Goal: Check status

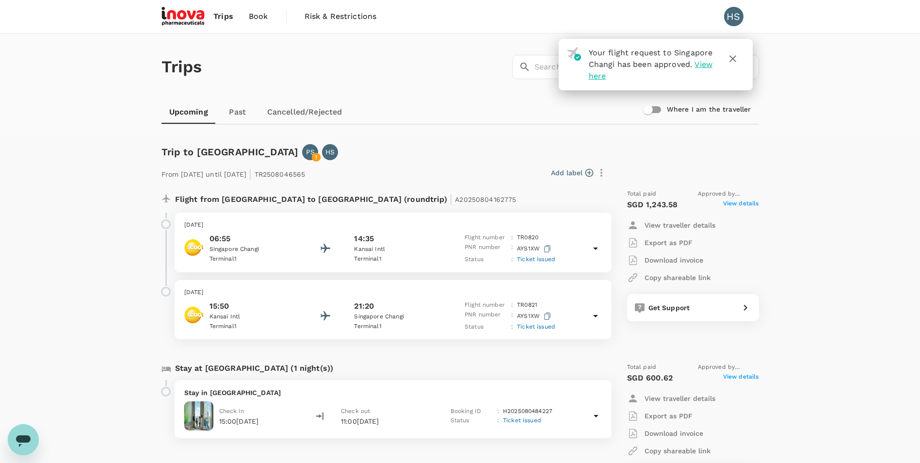
click at [598, 79] on span "View here" at bounding box center [651, 70] width 124 height 21
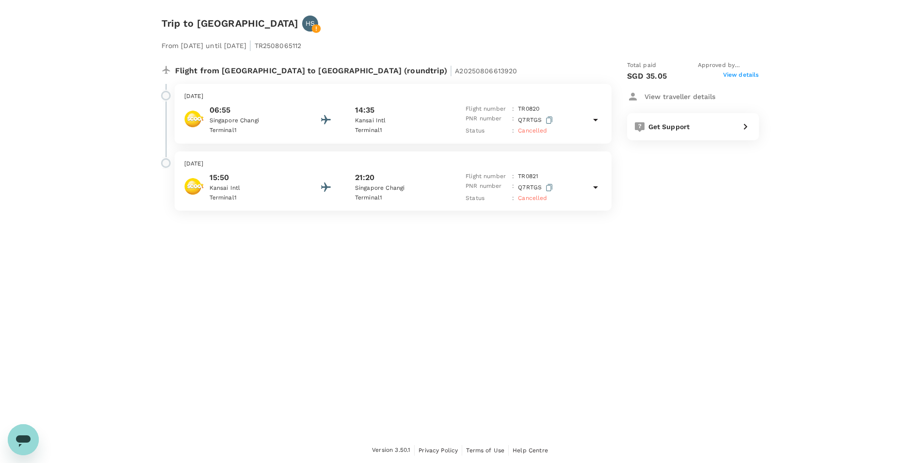
click at [741, 72] on span "View details" at bounding box center [741, 76] width 36 height 12
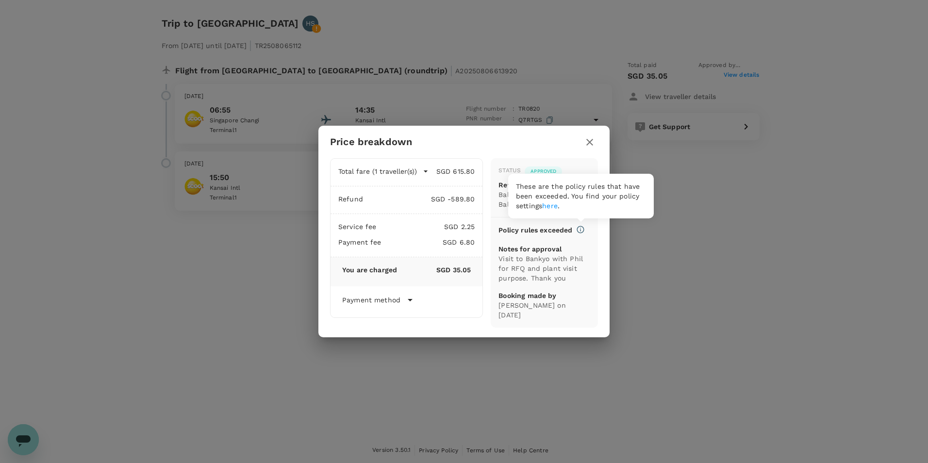
click at [582, 230] on icon at bounding box center [580, 229] width 9 height 9
click at [412, 300] on icon at bounding box center [410, 300] width 12 height 12
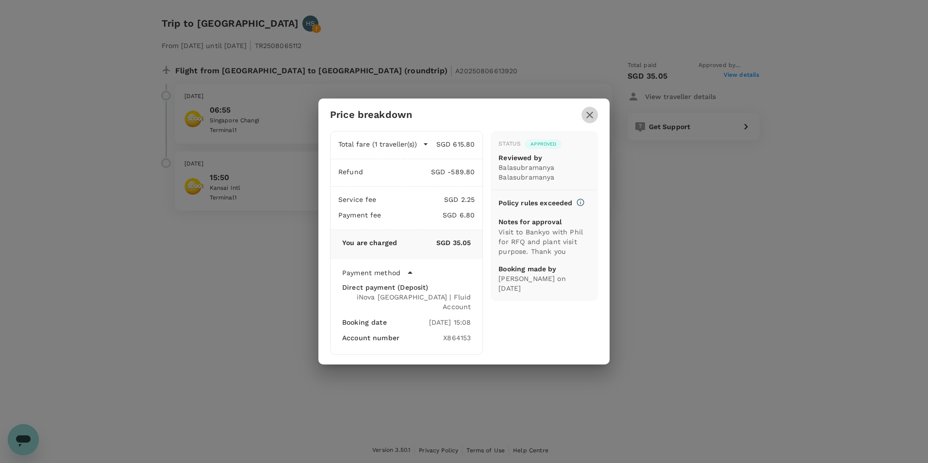
click at [593, 120] on icon "button" at bounding box center [590, 115] width 12 height 12
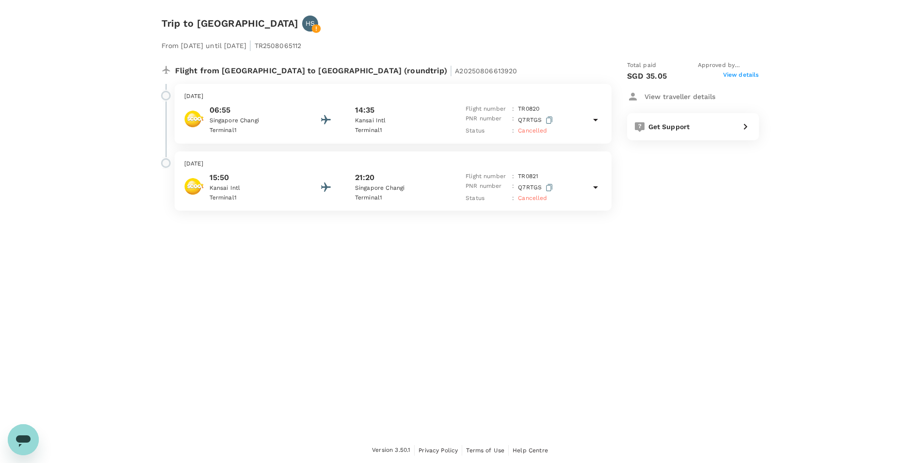
click at [680, 98] on p "View traveller details" at bounding box center [680, 97] width 71 height 10
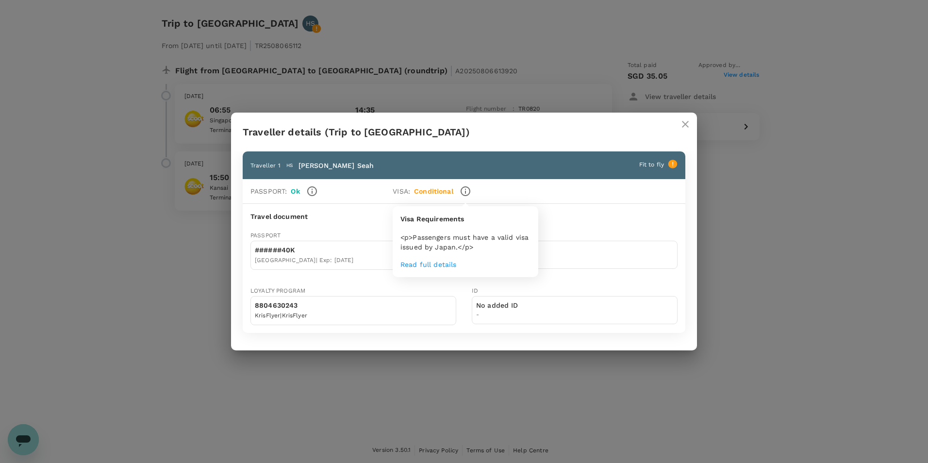
click at [464, 188] on icon "button" at bounding box center [466, 191] width 12 height 12
click at [430, 266] on body "Trip to [GEOGRAPHIC_DATA] From [DATE] until [DATE] | TR2508065112 Flight from […" at bounding box center [464, 231] width 928 height 463
click at [463, 192] on icon "button" at bounding box center [466, 191] width 12 height 12
click at [462, 186] on icon "button" at bounding box center [466, 191] width 12 height 12
click at [425, 265] on body "Trip to [GEOGRAPHIC_DATA] From [DATE] until [DATE] | TR2508065112 Flight from […" at bounding box center [464, 231] width 928 height 463
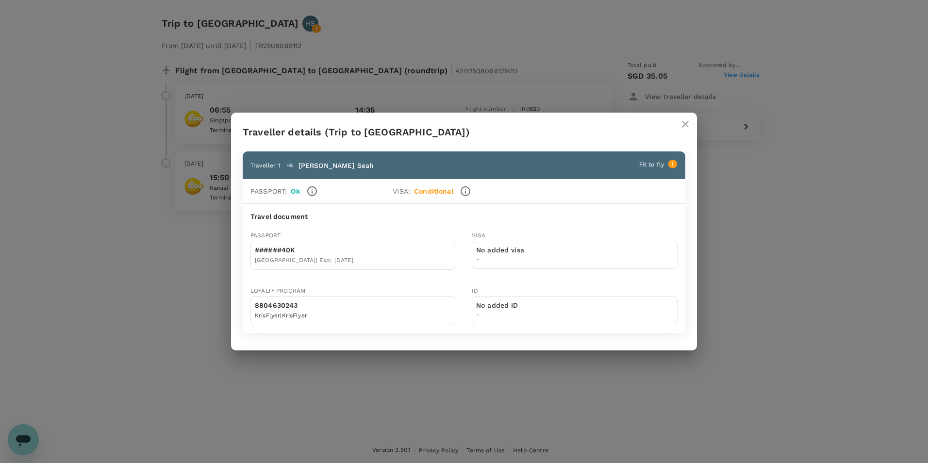
click at [669, 159] on div at bounding box center [671, 163] width 14 height 16
click at [671, 164] on icon at bounding box center [672, 164] width 9 height 9
click at [348, 202] on div "Passport : Ok VISA : Conditional" at bounding box center [464, 191] width 443 height 25
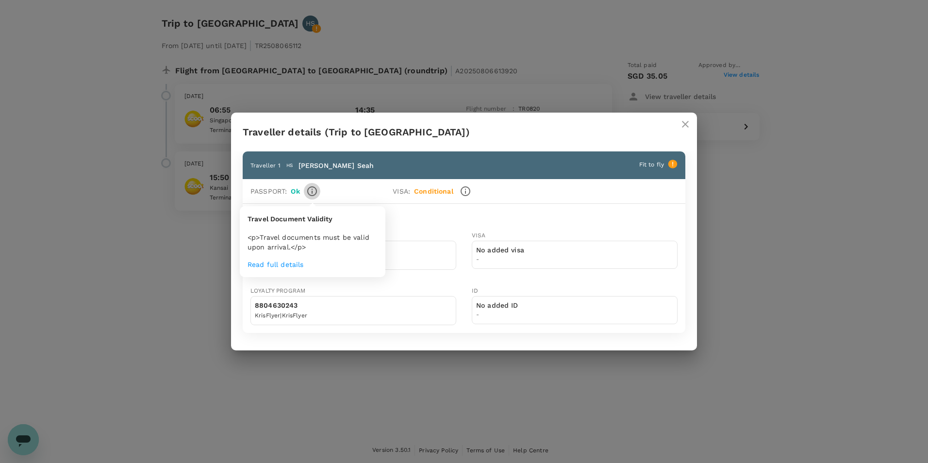
click at [314, 193] on icon "button" at bounding box center [312, 191] width 12 height 12
click at [396, 183] on div "VISA :" at bounding box center [399, 189] width 21 height 14
click at [681, 118] on icon "close" at bounding box center [685, 124] width 12 height 12
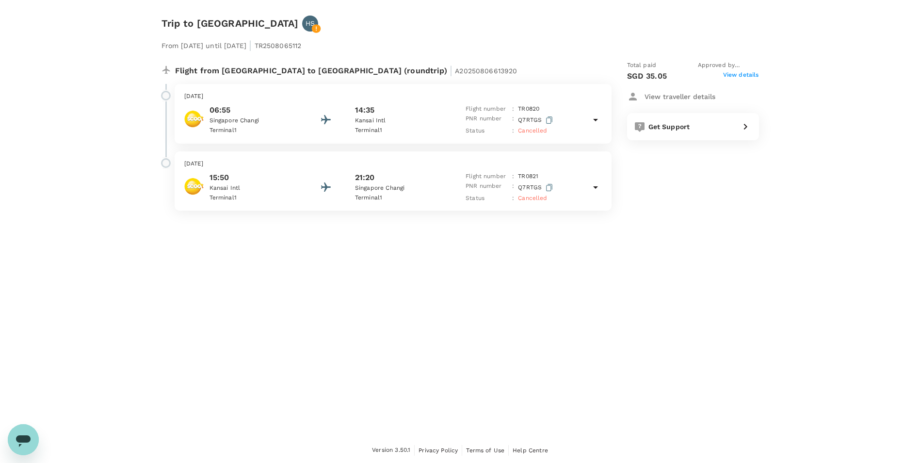
click at [594, 188] on icon at bounding box center [596, 187] width 12 height 12
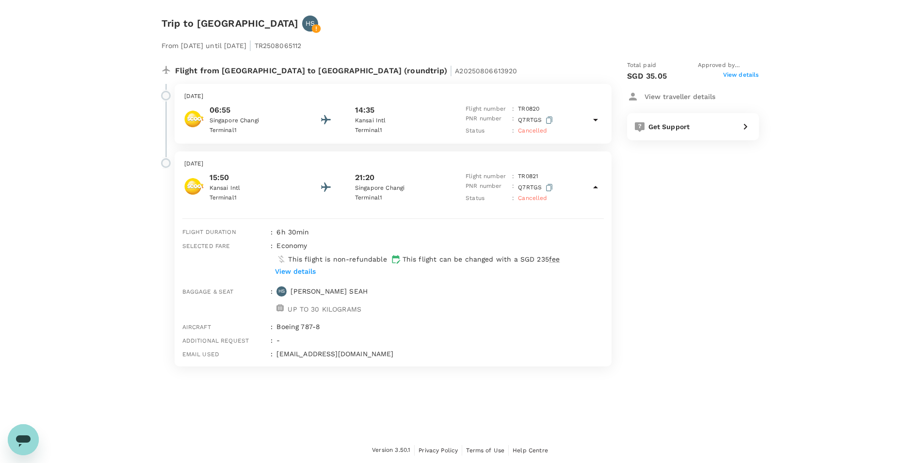
click at [535, 130] on span "Cancelled" at bounding box center [532, 130] width 29 height 7
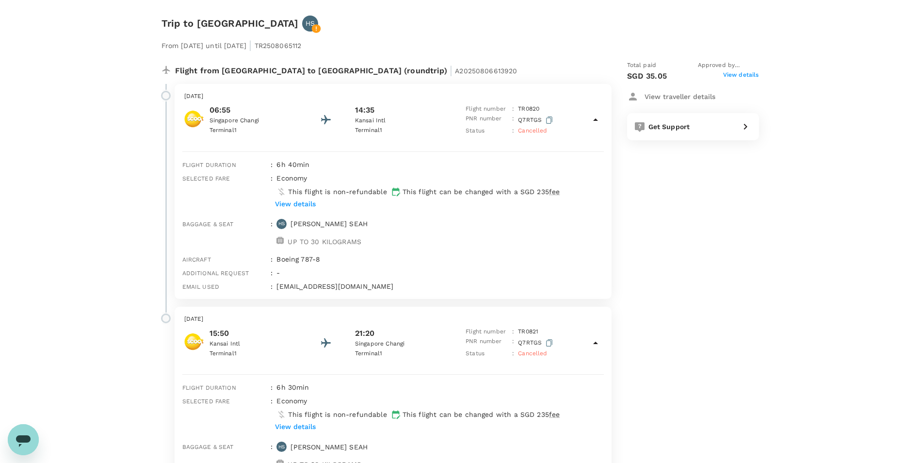
click at [312, 25] on icon at bounding box center [317, 29] width 10 height 10
click at [378, 117] on p "Kansai Intl" at bounding box center [398, 121] width 87 height 10
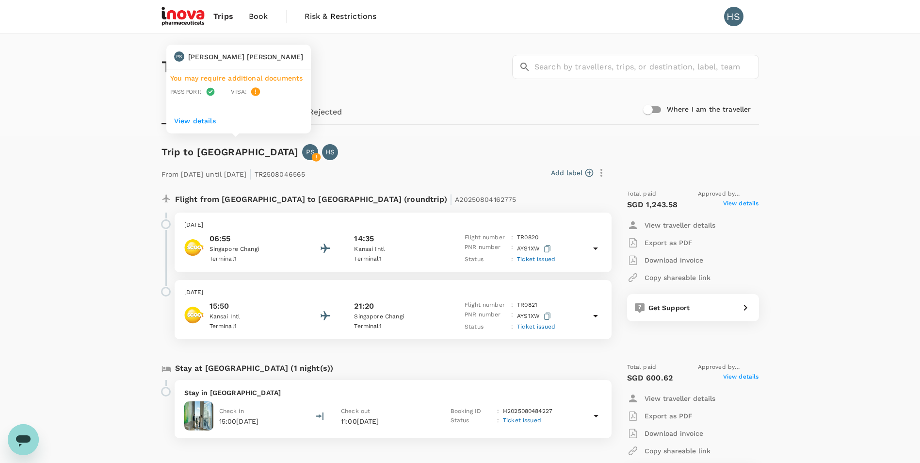
click at [205, 120] on p "View details" at bounding box center [238, 121] width 129 height 10
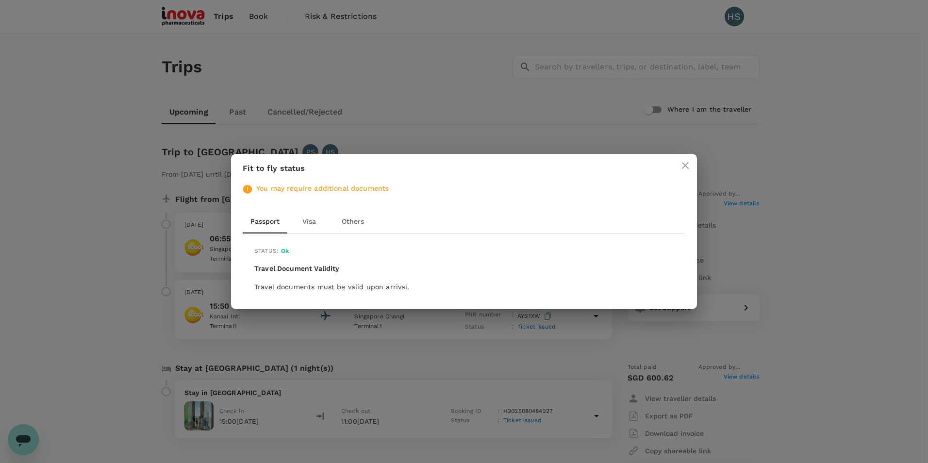
click at [306, 222] on button "Visa" at bounding box center [309, 221] width 44 height 23
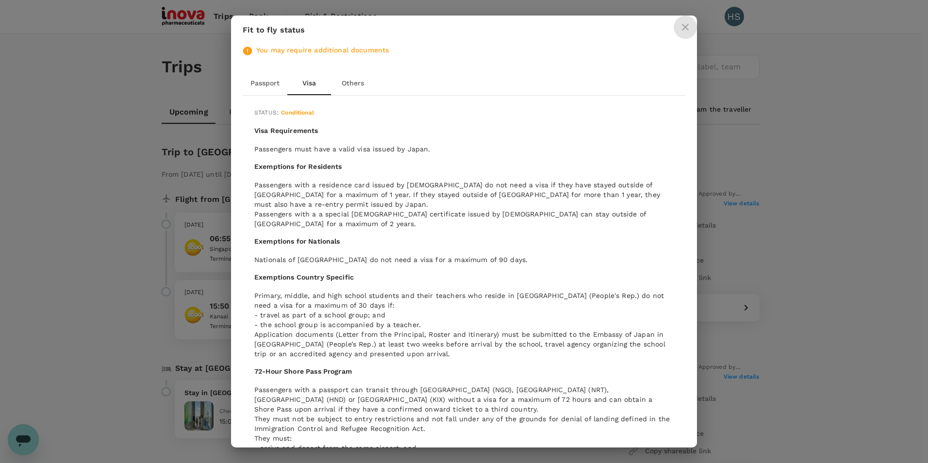
click at [685, 26] on icon "close" at bounding box center [685, 27] width 12 height 12
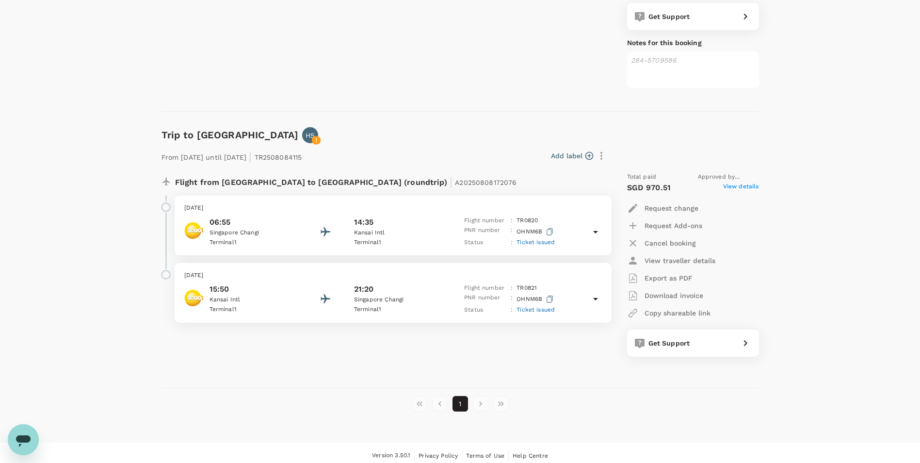
scroll to position [625, 0]
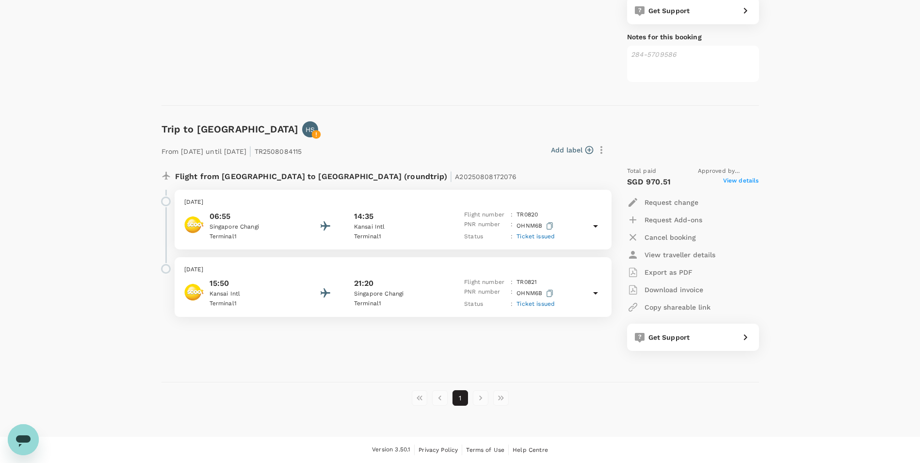
click at [741, 180] on span "View details" at bounding box center [741, 182] width 36 height 12
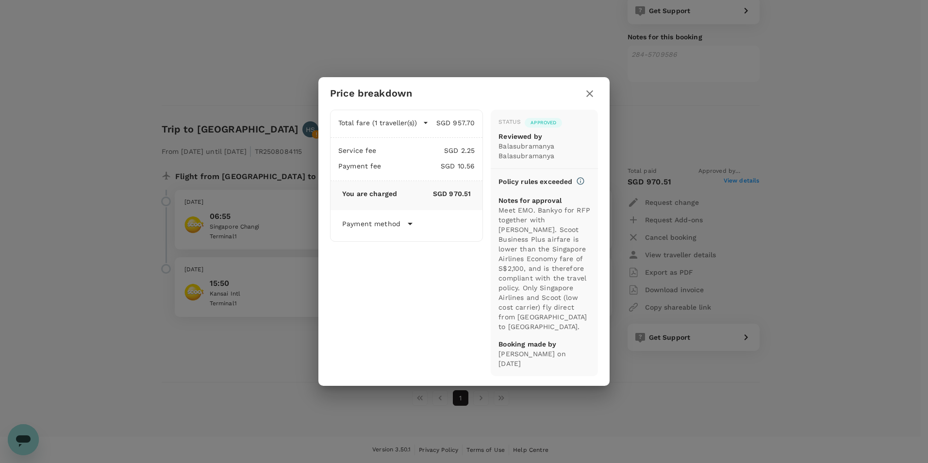
click at [415, 230] on icon at bounding box center [410, 224] width 12 height 12
click at [594, 97] on icon "button" at bounding box center [590, 94] width 12 height 12
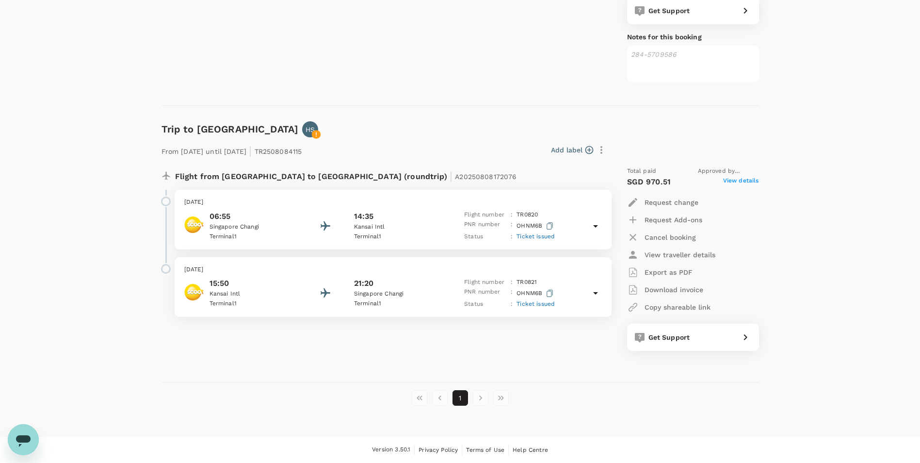
click at [735, 182] on span "View details" at bounding box center [741, 182] width 36 height 12
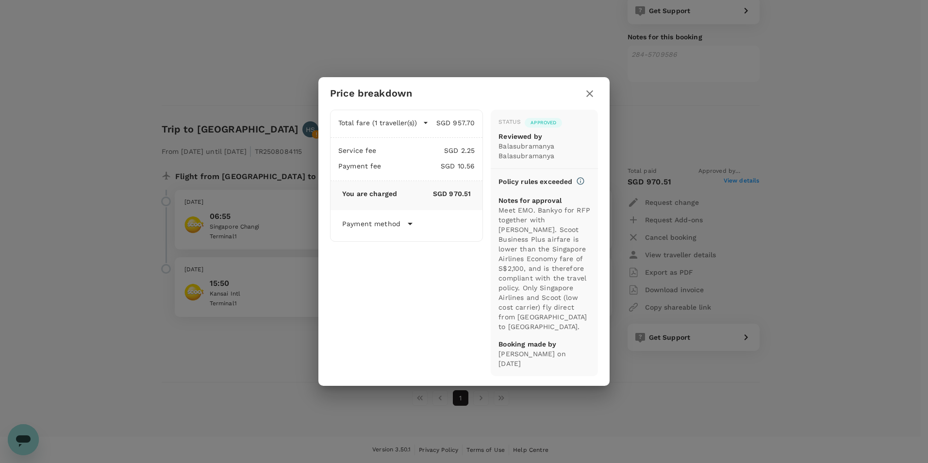
click at [593, 96] on icon "button" at bounding box center [590, 94] width 12 height 12
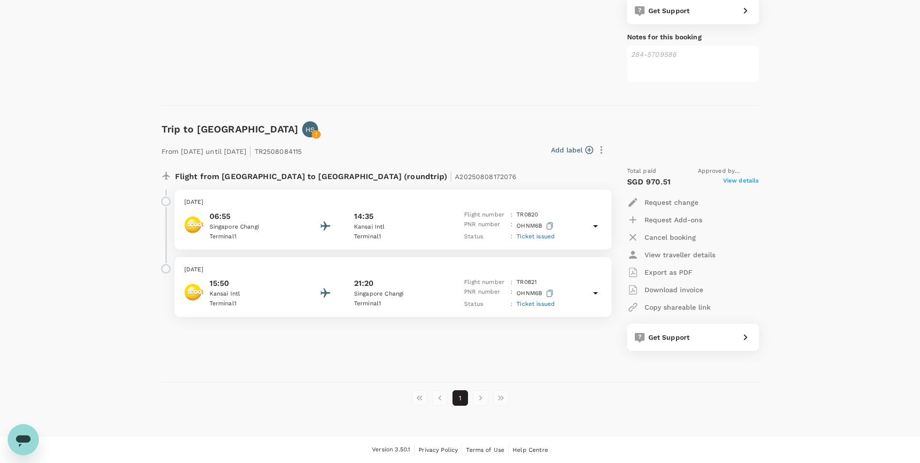
click at [237, 221] on p "06:55" at bounding box center [253, 217] width 87 height 12
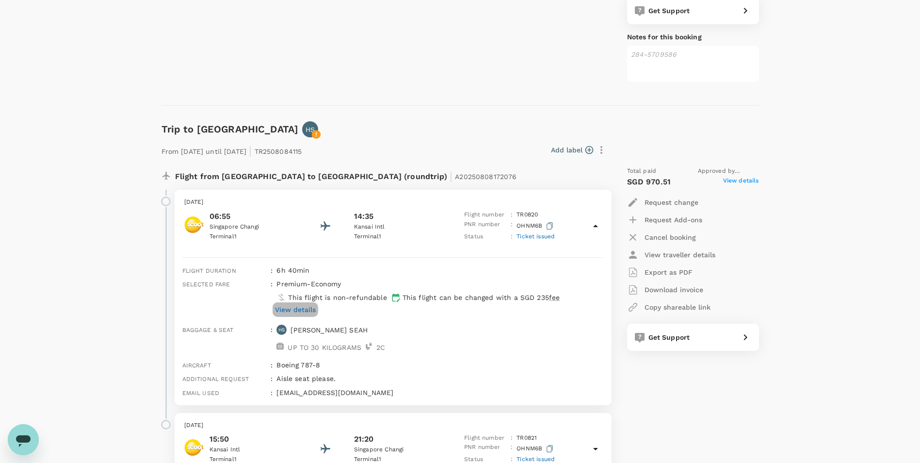
click at [299, 312] on p "View details" at bounding box center [295, 310] width 41 height 10
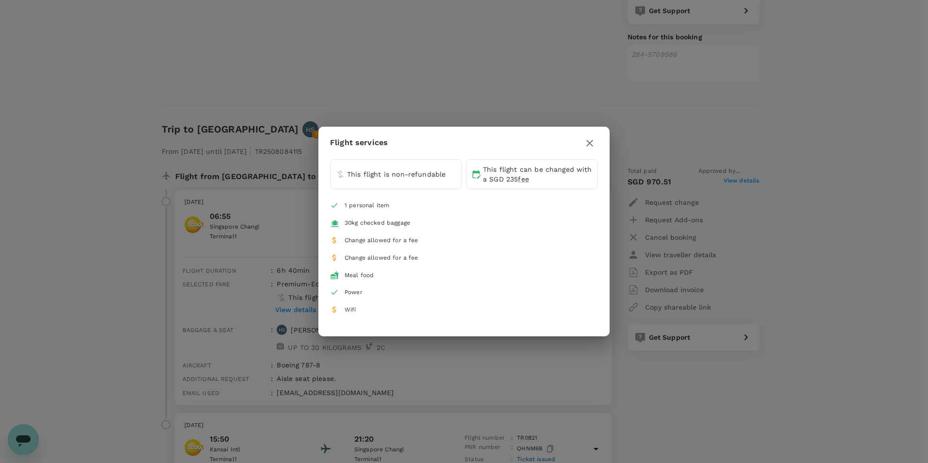
click at [592, 143] on icon "button" at bounding box center [590, 143] width 12 height 12
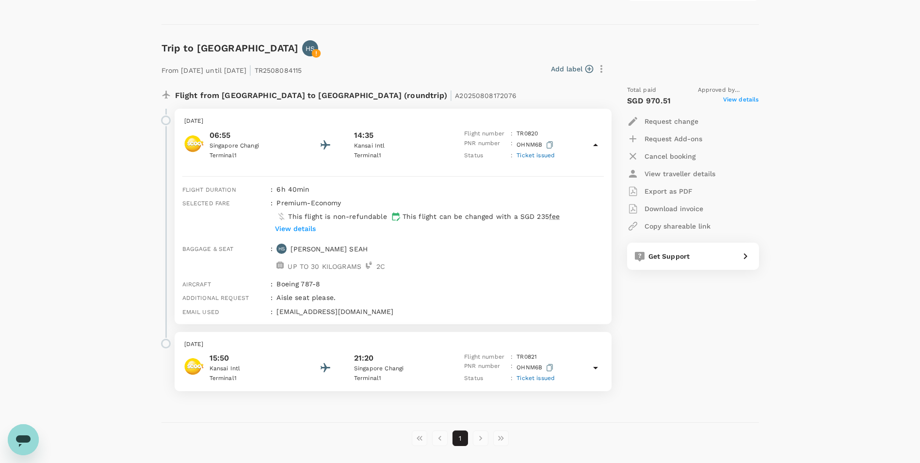
scroll to position [747, 0]
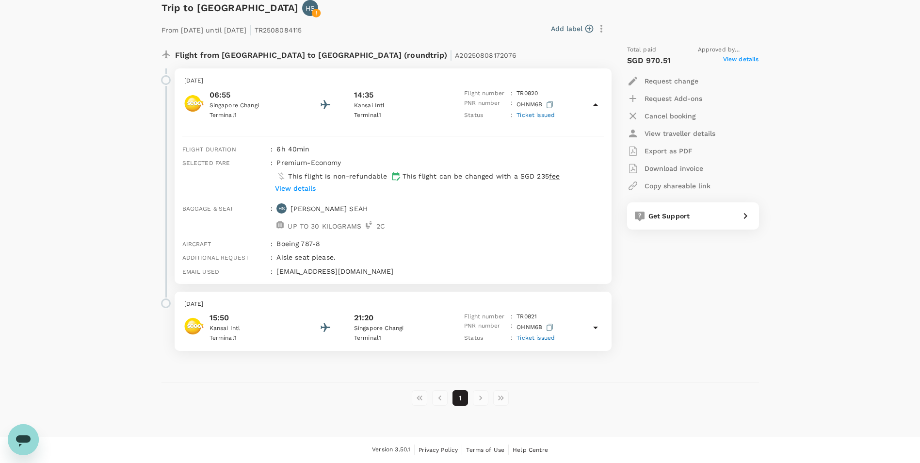
click at [598, 330] on icon at bounding box center [596, 328] width 12 height 12
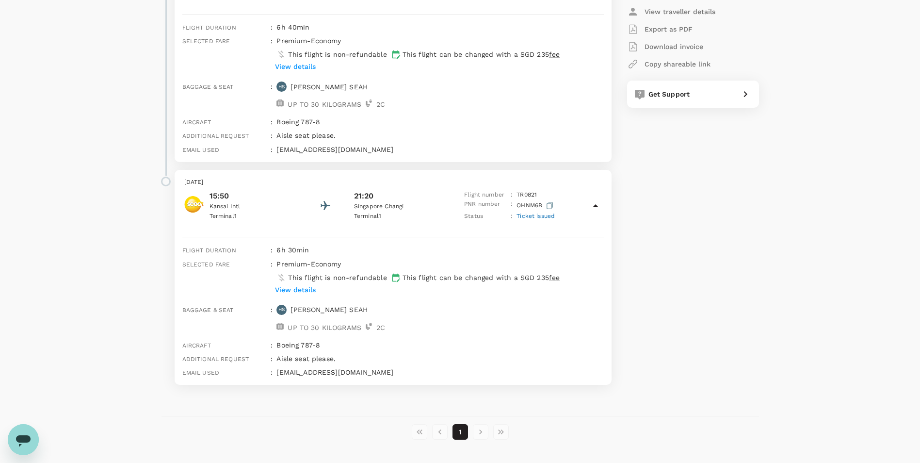
scroll to position [882, 0]
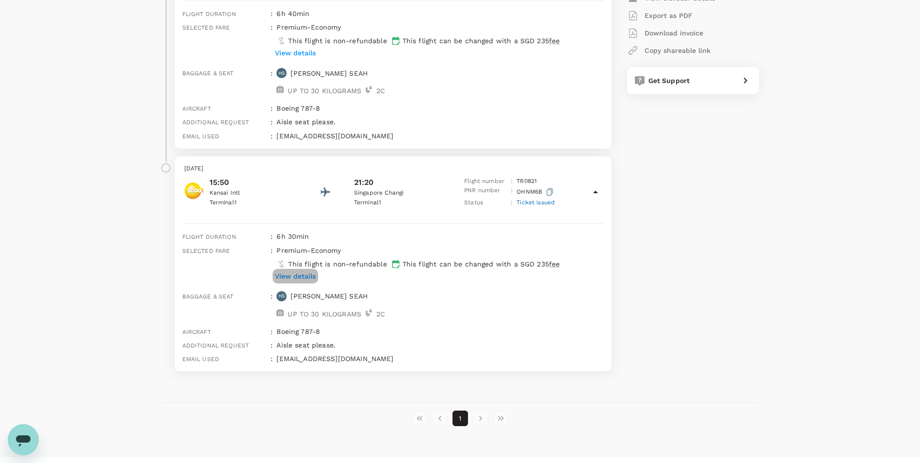
click at [299, 276] on p "View details" at bounding box center [295, 276] width 41 height 10
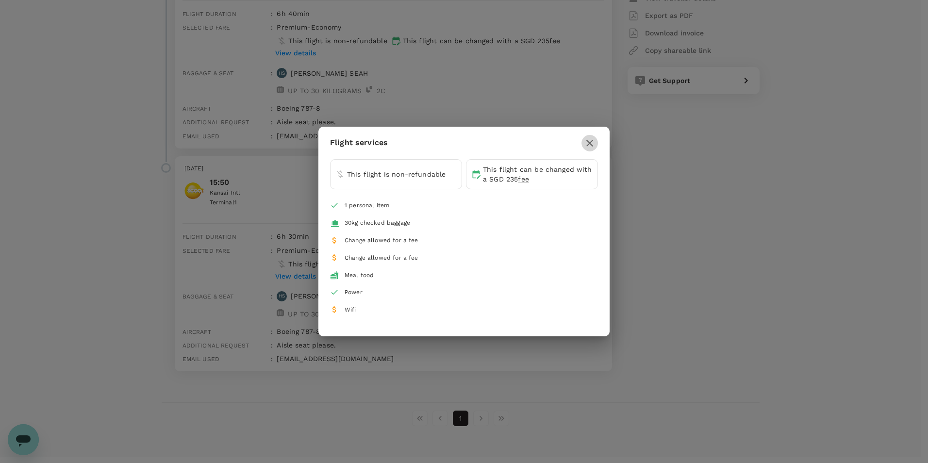
click at [590, 146] on icon "button" at bounding box center [590, 143] width 12 height 12
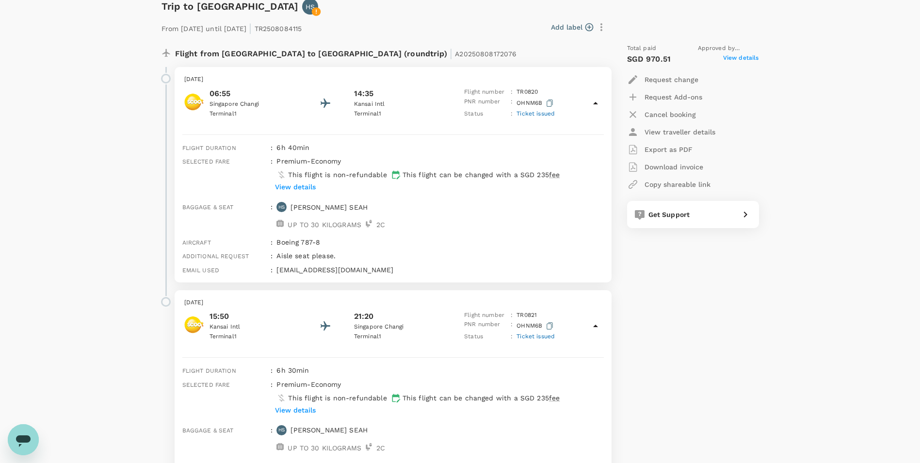
scroll to position [738, 0]
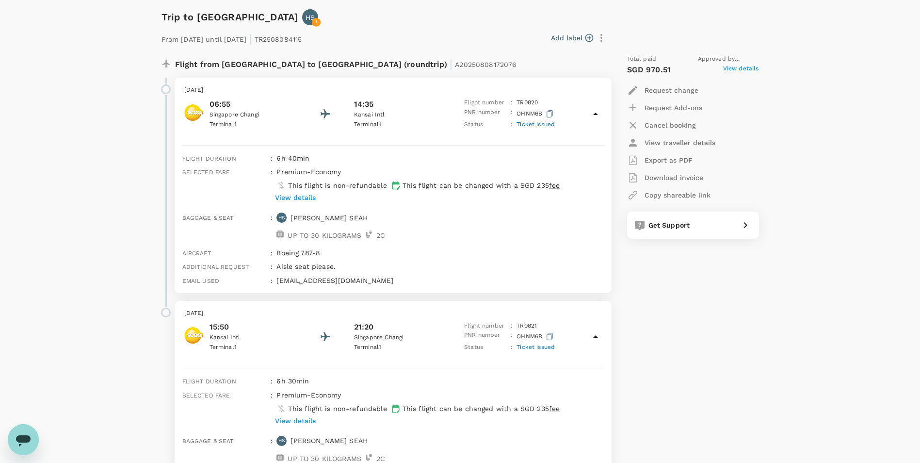
click at [741, 64] on span "Approved by [PERSON_NAME]" at bounding box center [728, 59] width 61 height 10
click at [740, 68] on span "View details" at bounding box center [741, 70] width 36 height 12
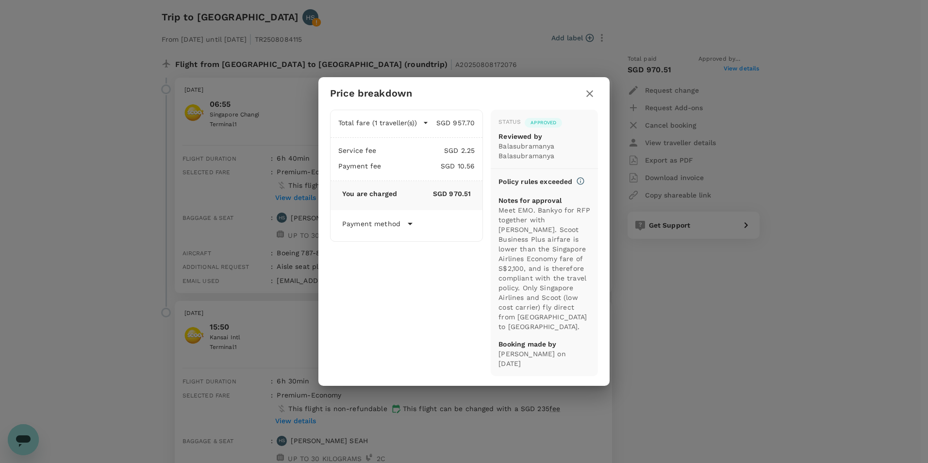
click at [597, 98] on button "button" at bounding box center [589, 93] width 16 height 16
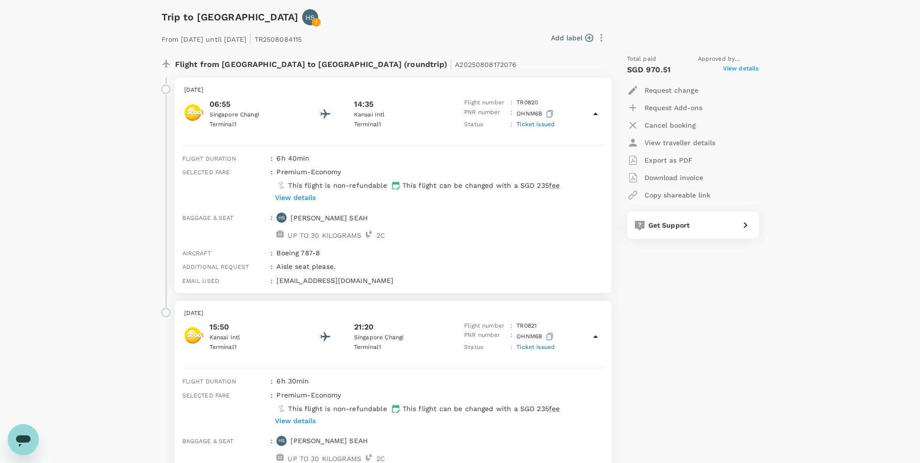
click at [279, 65] on p "Flight from [GEOGRAPHIC_DATA] to [GEOGRAPHIC_DATA] (roundtrip) | A20250808172076" at bounding box center [346, 62] width 342 height 17
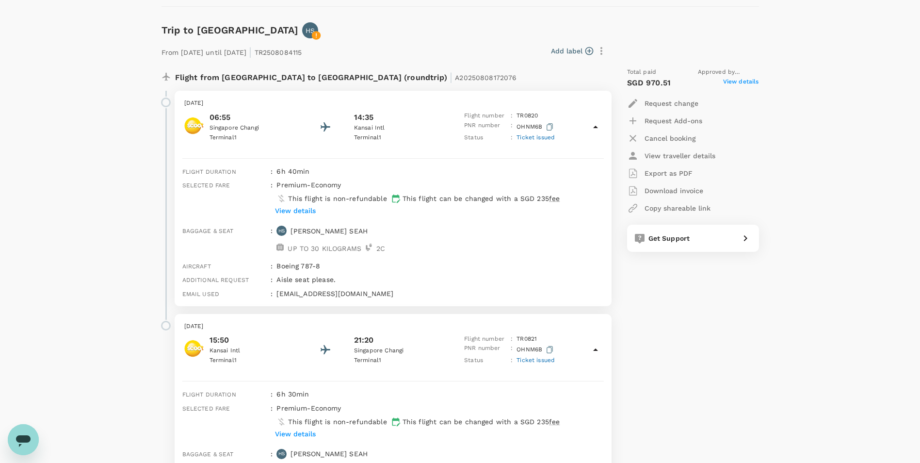
scroll to position [730, 0]
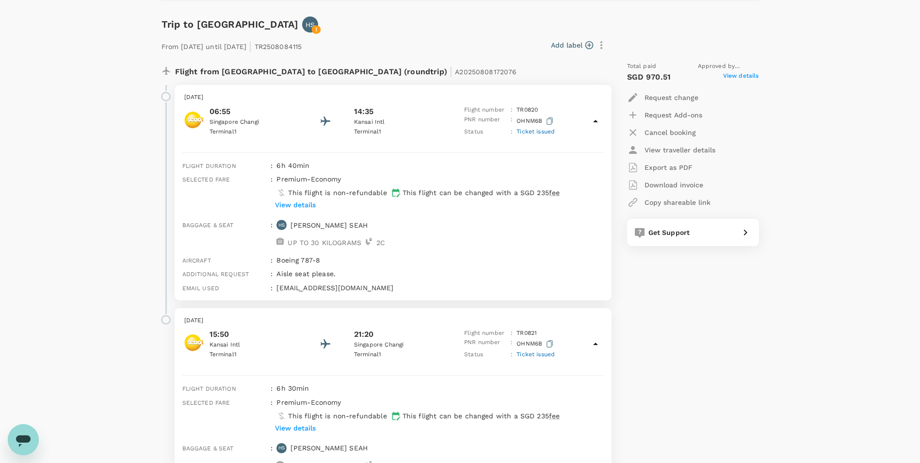
click at [394, 192] on icon at bounding box center [396, 193] width 8 height 9
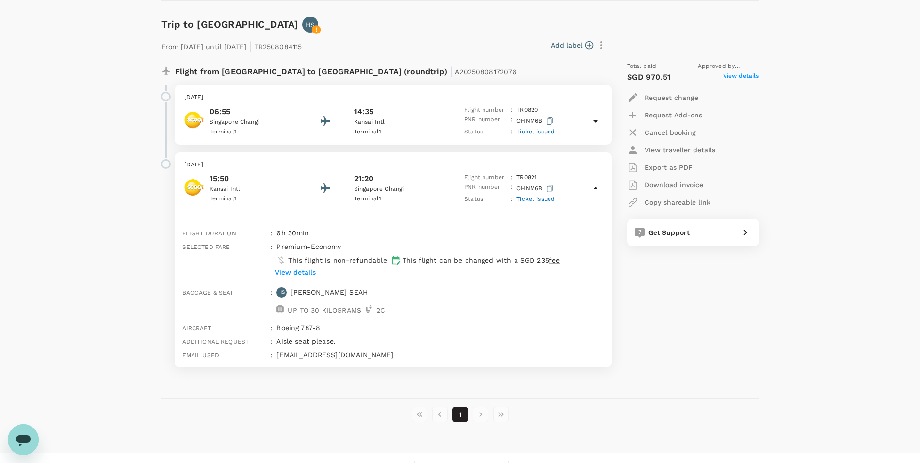
click at [534, 132] on span "Ticket issued" at bounding box center [536, 131] width 38 height 7
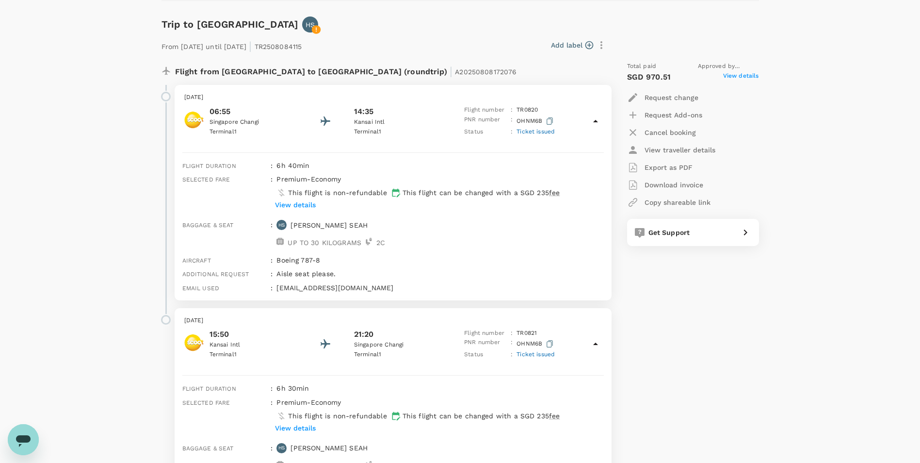
click at [534, 132] on span "Ticket issued" at bounding box center [536, 131] width 38 height 7
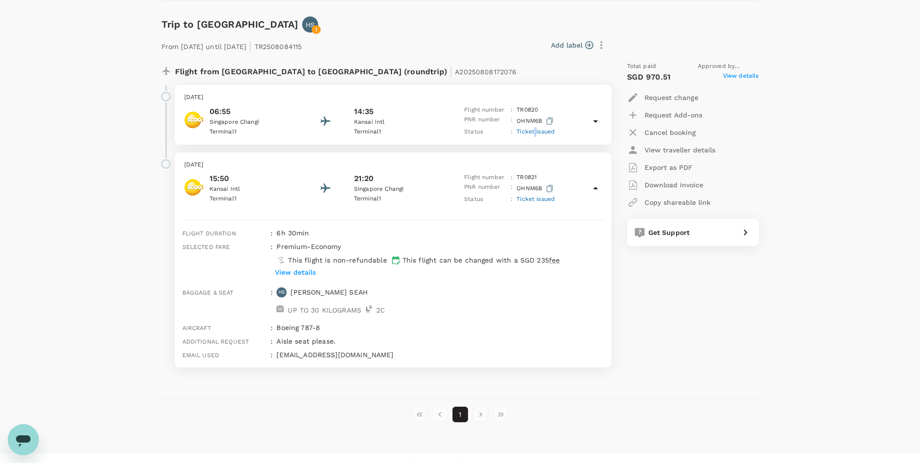
click at [534, 132] on span "Ticket issued" at bounding box center [536, 131] width 38 height 7
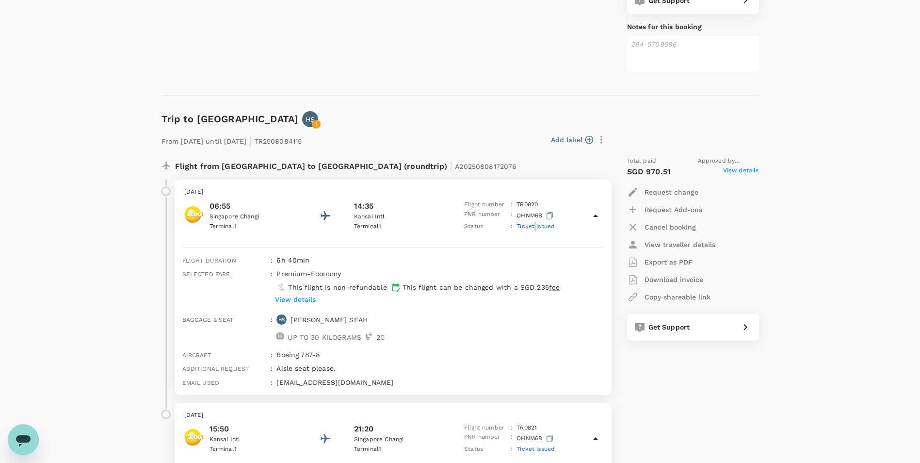
scroll to position [215, 0]
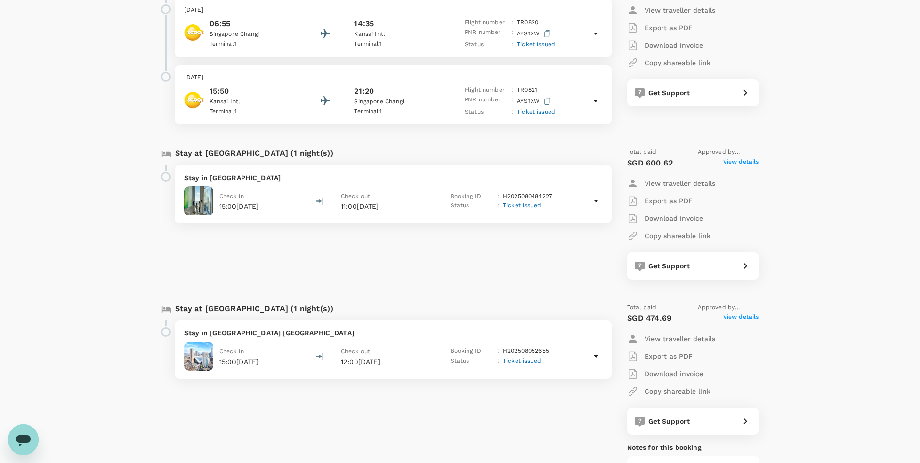
click at [594, 203] on icon at bounding box center [597, 201] width 12 height 12
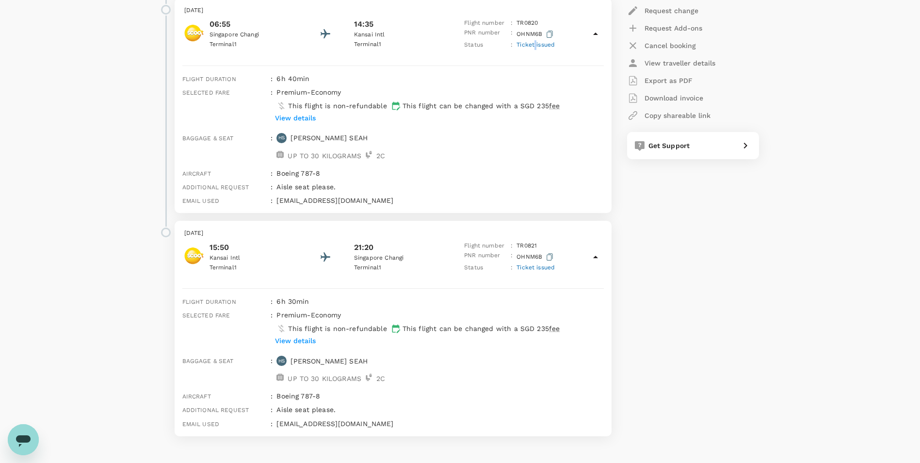
scroll to position [977, 0]
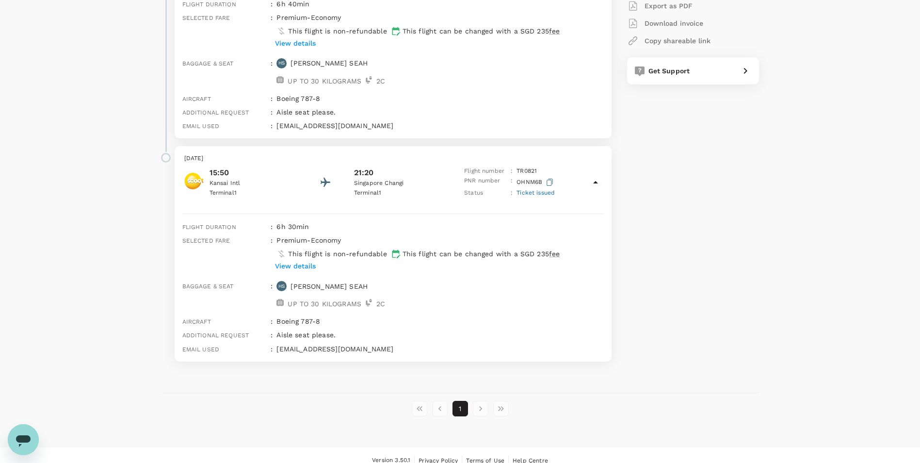
click at [337, 344] on p "[EMAIL_ADDRESS][DOMAIN_NAME]" at bounding box center [440, 349] width 327 height 10
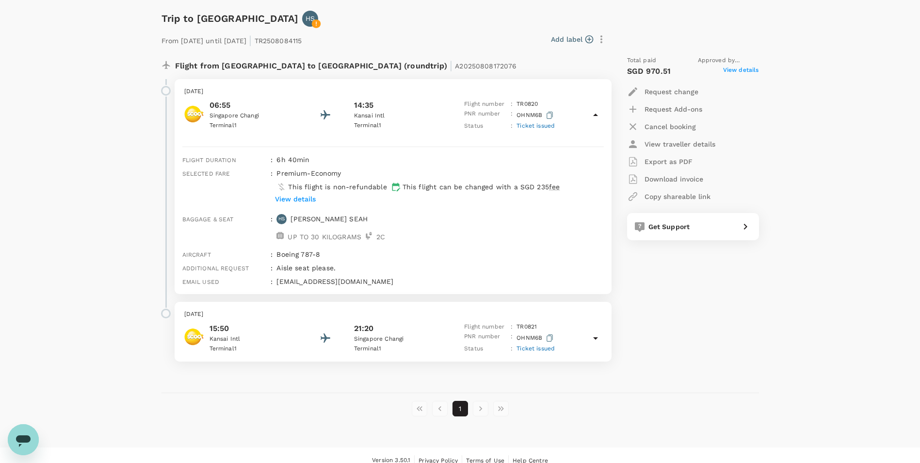
click at [323, 277] on p "[EMAIL_ADDRESS][DOMAIN_NAME]" at bounding box center [440, 282] width 327 height 10
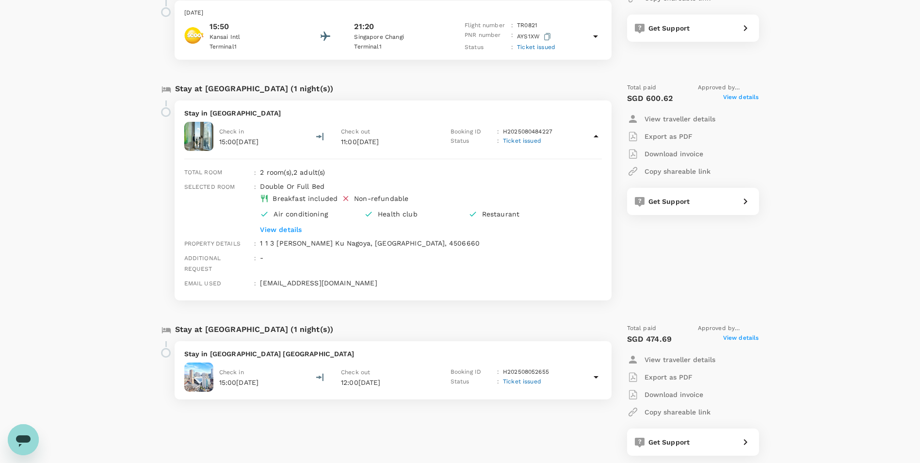
scroll to position [0, 0]
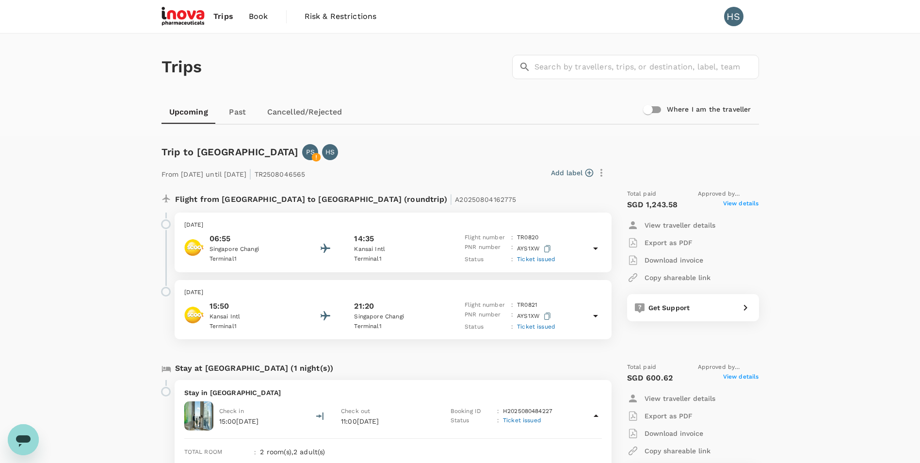
click at [372, 108] on div "Upcoming Past Cancelled/Rejected" at bounding box center [461, 111] width 598 height 23
click at [243, 112] on link "Past" at bounding box center [238, 111] width 44 height 23
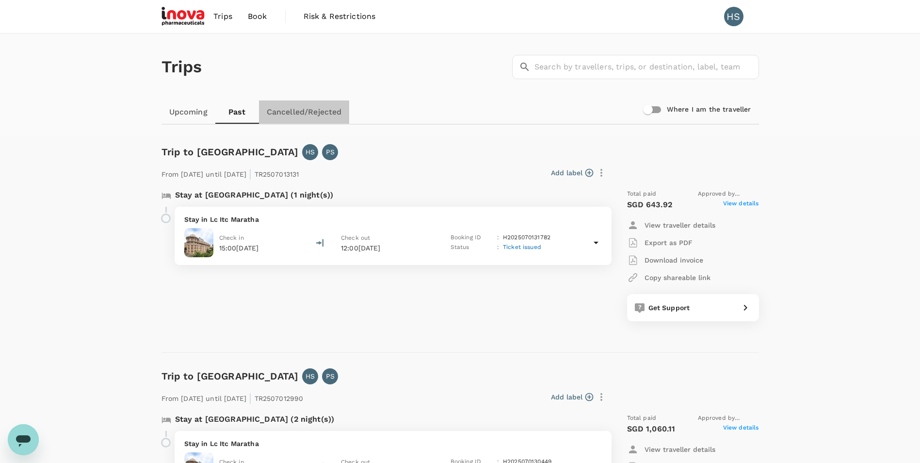
click at [329, 112] on link "Cancelled/Rejected" at bounding box center [304, 111] width 91 height 23
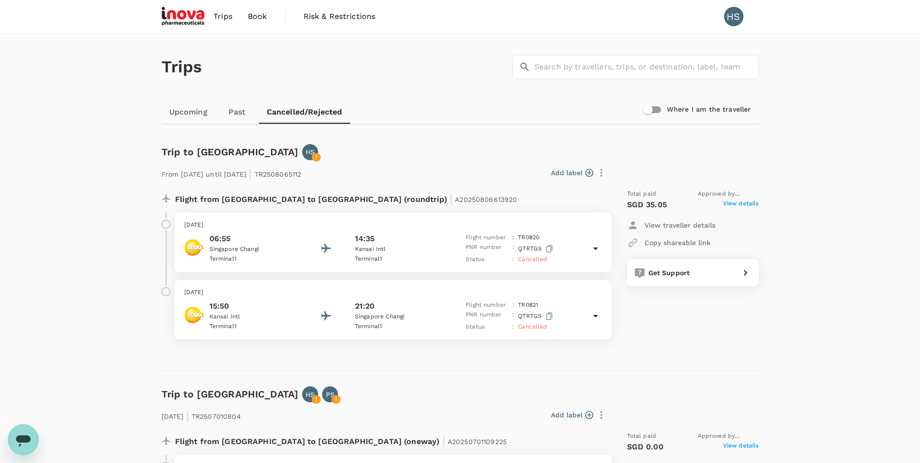
click at [175, 116] on link "Upcoming" at bounding box center [189, 111] width 54 height 23
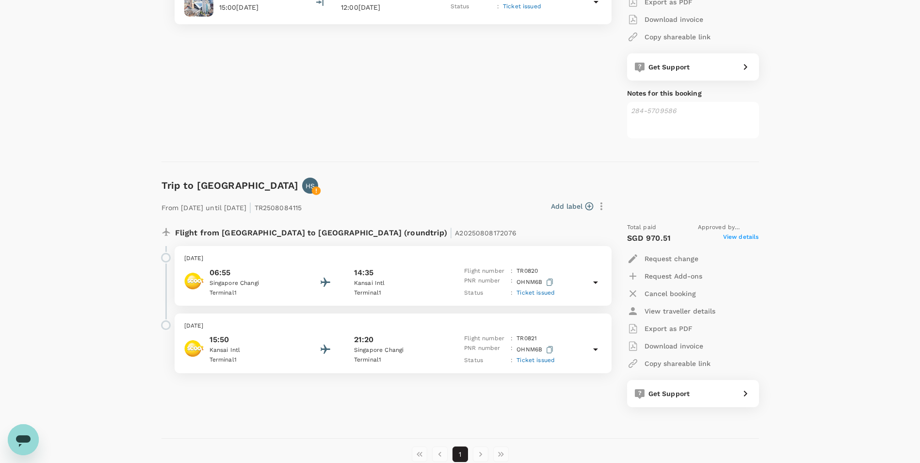
scroll to position [625, 0]
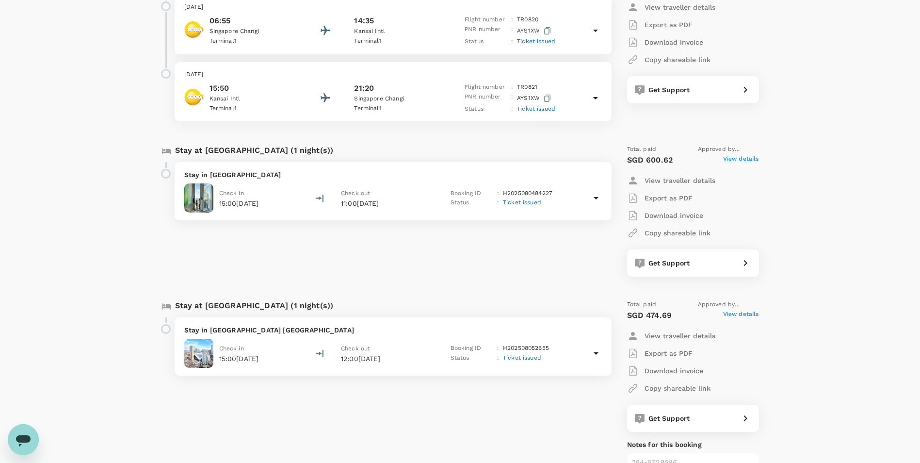
scroll to position [234, 0]
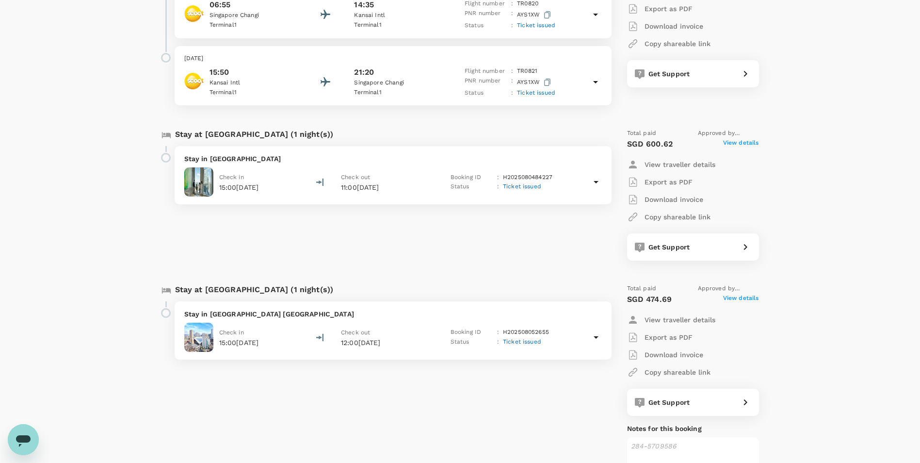
click at [232, 156] on p "Stay in [GEOGRAPHIC_DATA]" at bounding box center [393, 159] width 418 height 10
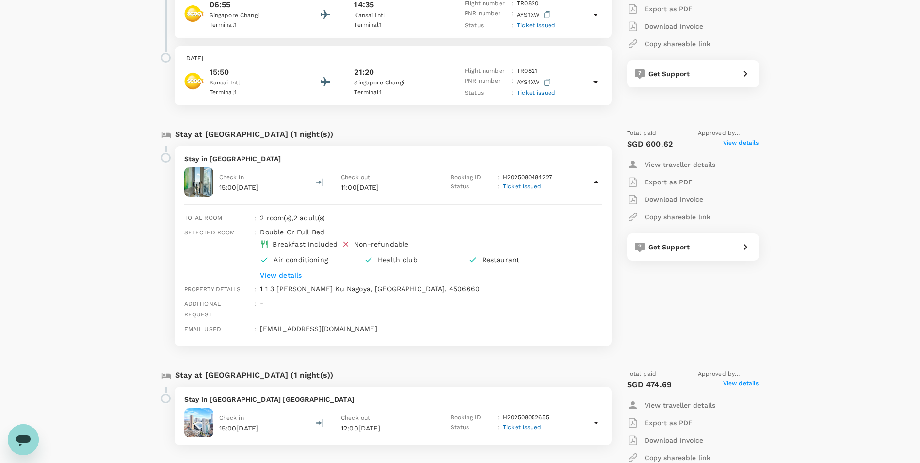
click at [321, 324] on p "[EMAIL_ADDRESS][DOMAIN_NAME]" at bounding box center [431, 329] width 342 height 10
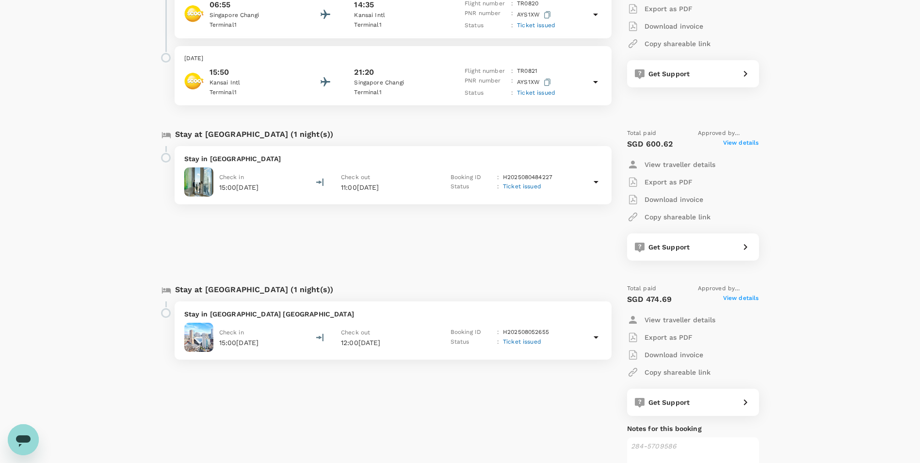
click at [593, 183] on icon at bounding box center [597, 182] width 12 height 12
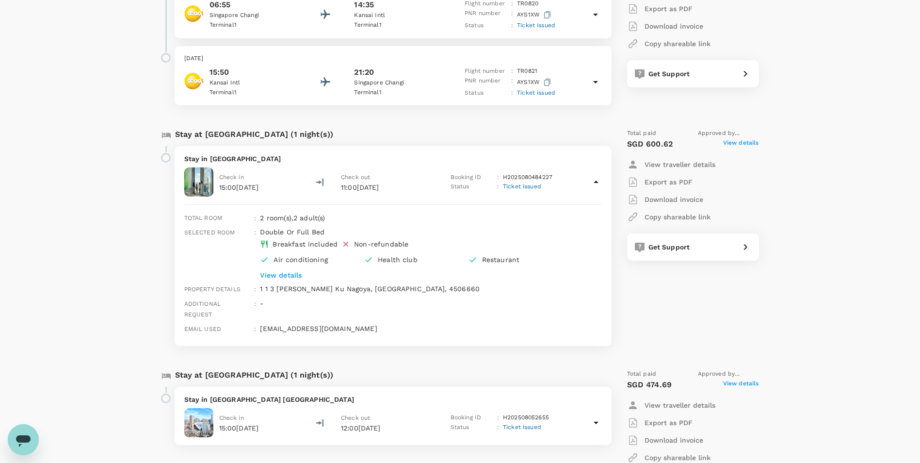
drag, startPoint x: 390, startPoint y: 315, endPoint x: 260, endPoint y: 315, distance: 130.5
click at [260, 320] on div "[EMAIL_ADDRESS][DOMAIN_NAME]" at bounding box center [428, 327] width 345 height 15
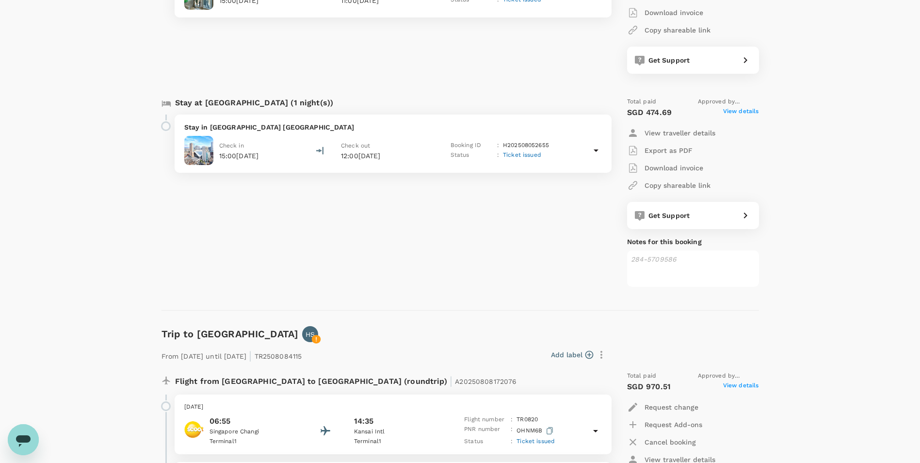
scroll to position [625, 0]
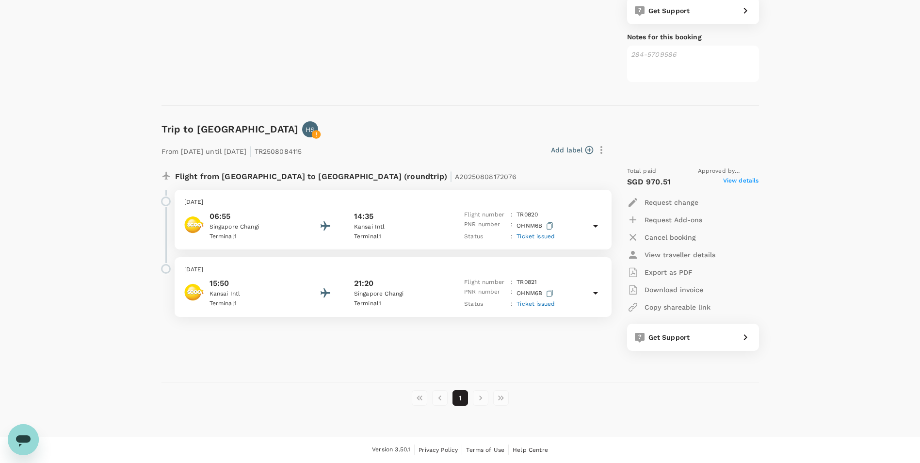
click at [595, 226] on icon at bounding box center [595, 226] width 5 height 2
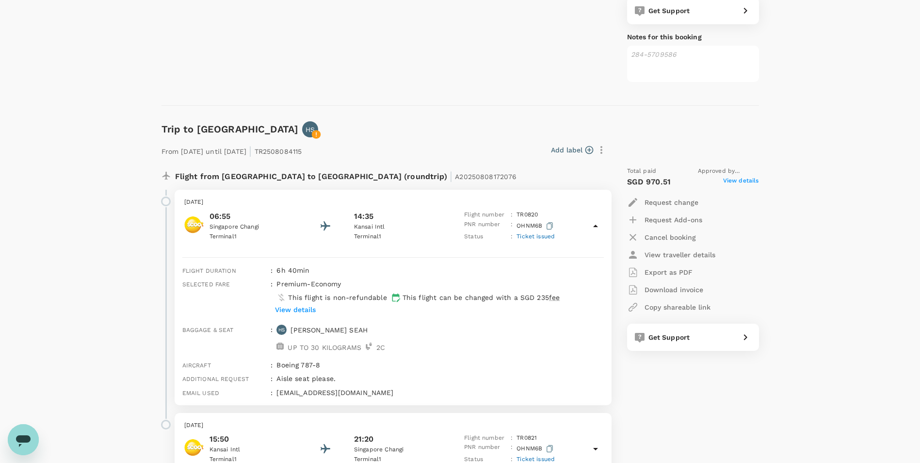
drag, startPoint x: 275, startPoint y: 392, endPoint x: 416, endPoint y: 397, distance: 140.8
click at [416, 397] on div "Flight duration : 6h 40min Selected fare : premium-economy This flight is non-r…" at bounding box center [393, 331] width 437 height 148
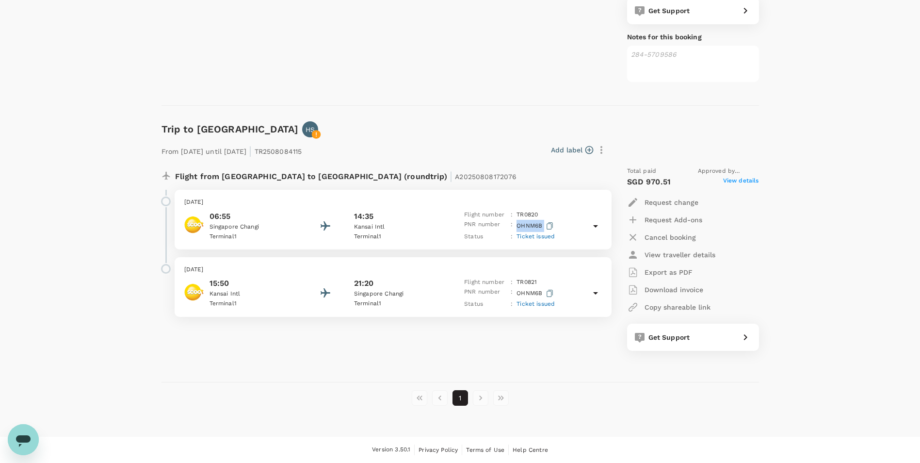
drag, startPoint x: 513, startPoint y: 226, endPoint x: 550, endPoint y: 227, distance: 36.9
click at [550, 227] on div "PNR number : OHNM6B" at bounding box center [509, 226] width 91 height 12
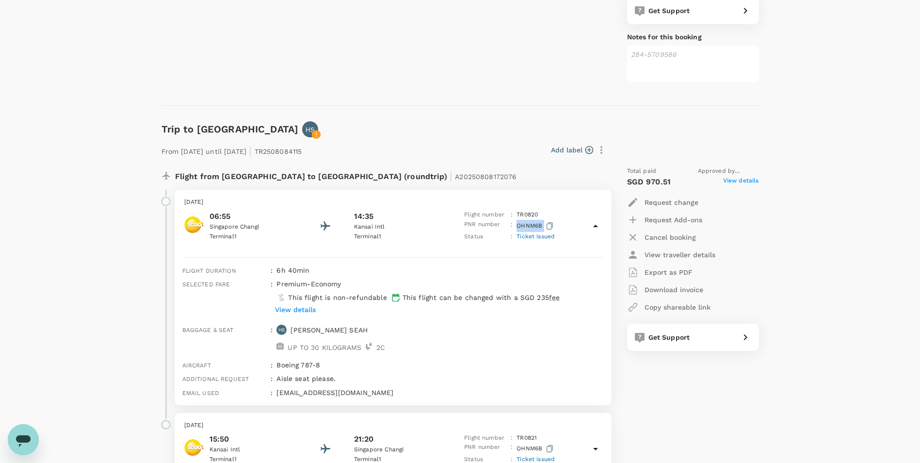
click at [550, 227] on icon "button" at bounding box center [550, 225] width 6 height 7
